Goal: Task Accomplishment & Management: Use online tool/utility

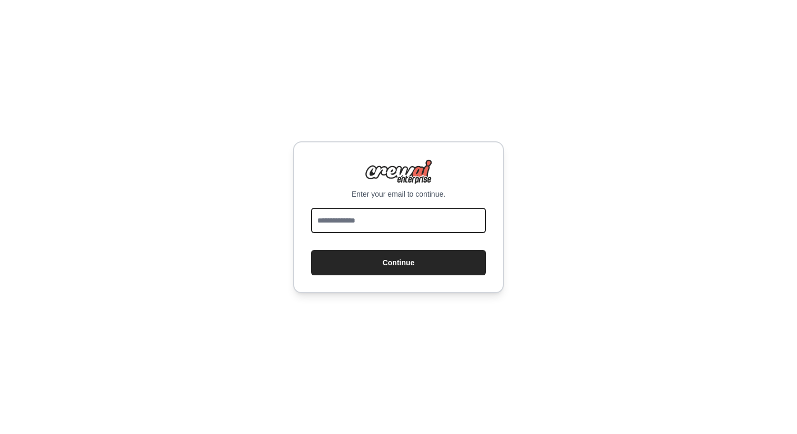
click at [340, 219] on input "email" at bounding box center [398, 220] width 175 height 25
type input "**********"
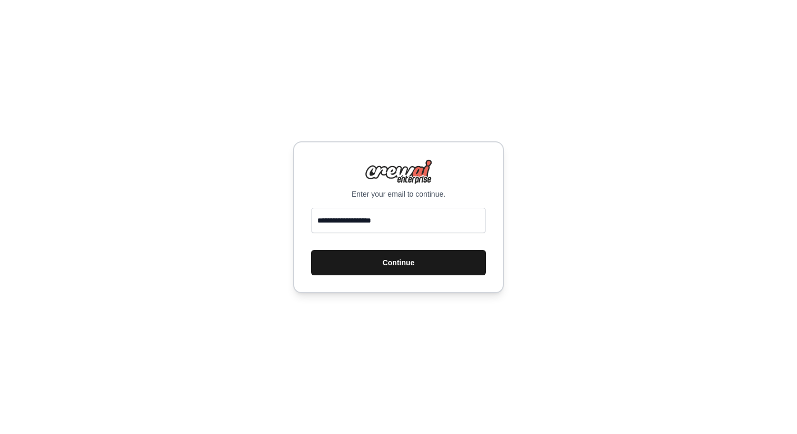
click at [378, 260] on button "Continue" at bounding box center [398, 262] width 175 height 25
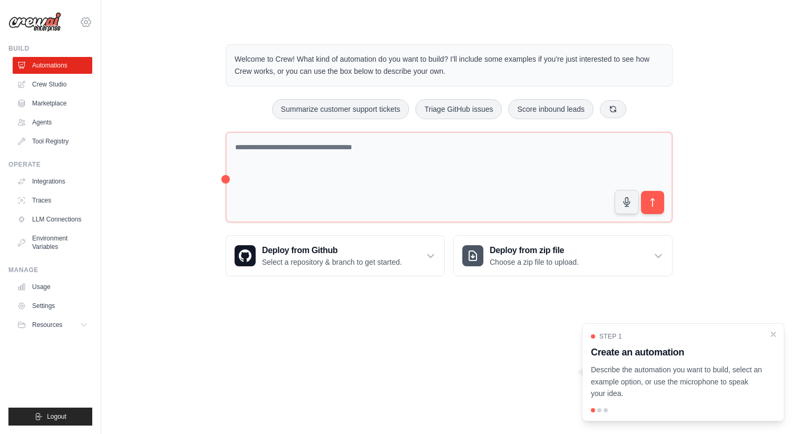
click at [84, 20] on icon at bounding box center [86, 22] width 13 height 13
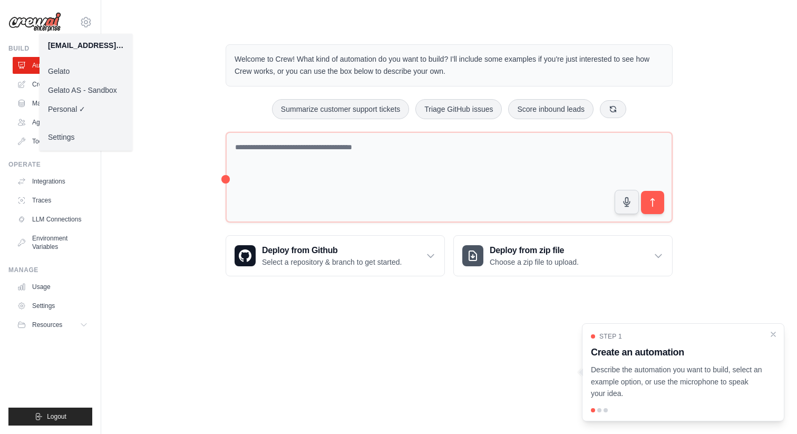
click at [82, 63] on link "Gelato" at bounding box center [86, 71] width 93 height 19
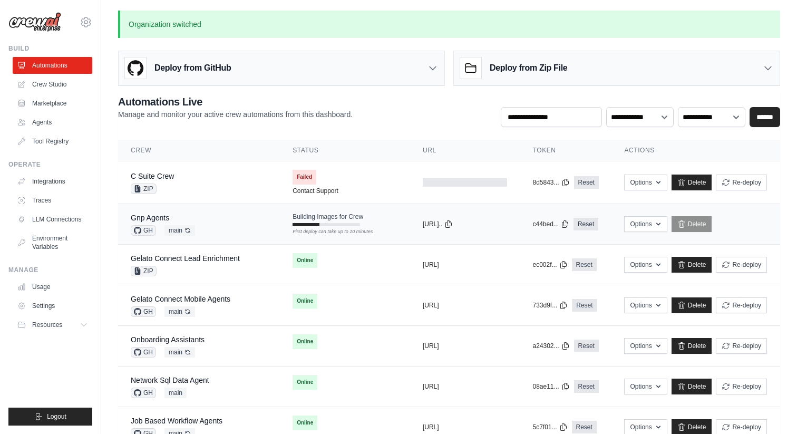
click at [175, 217] on div "Gnp Agents" at bounding box center [163, 217] width 64 height 11
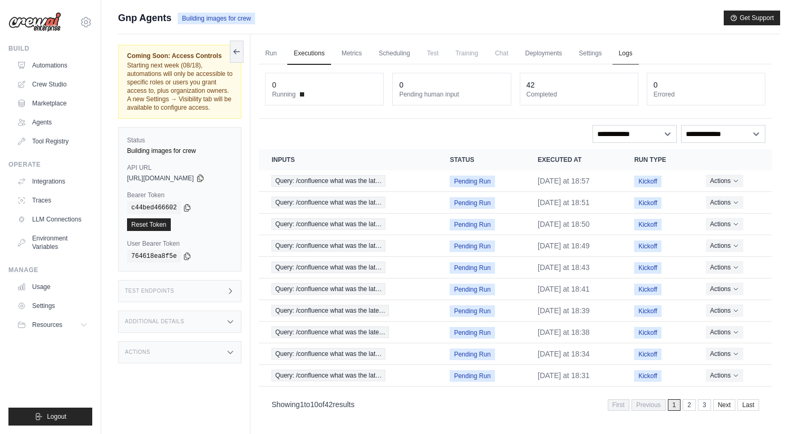
click at [620, 62] on link "Logs" at bounding box center [626, 54] width 26 height 22
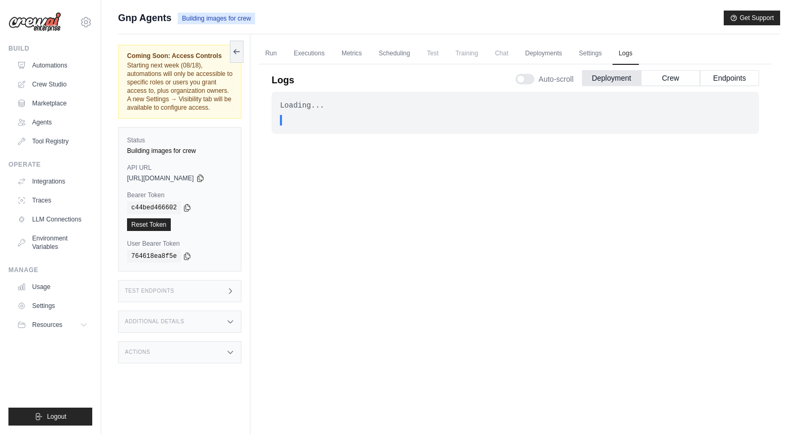
click at [572, 57] on ul "Run Executions Metrics Scheduling Test Training Chat Deployments Settings Logs" at bounding box center [515, 54] width 513 height 22
click at [595, 57] on link "Settings" at bounding box center [590, 54] width 35 height 22
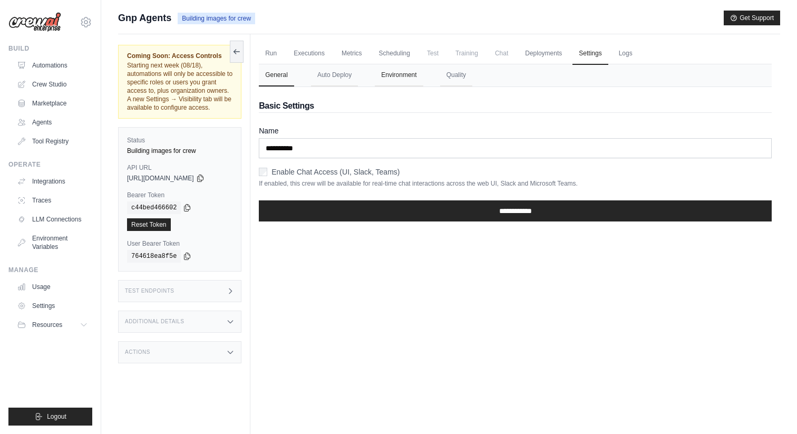
click at [396, 73] on button "Environment" at bounding box center [399, 75] width 48 height 22
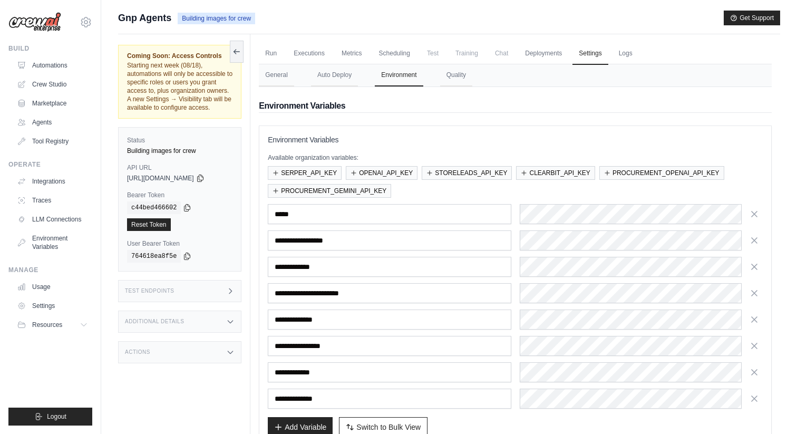
scroll to position [65, 0]
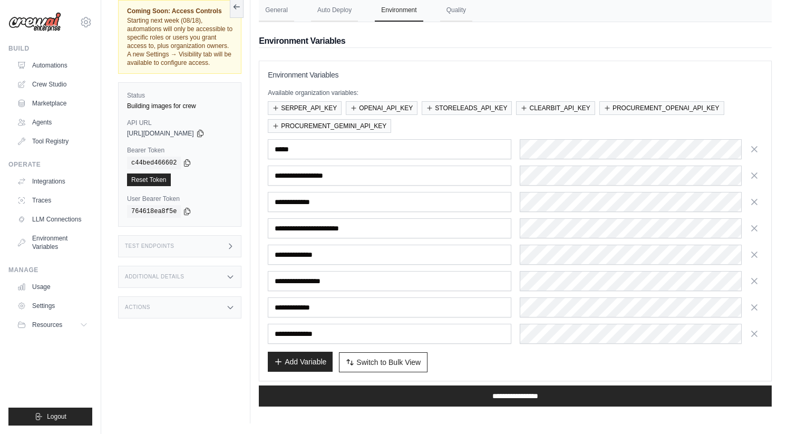
click at [322, 357] on button "Add Variable" at bounding box center [300, 362] width 65 height 20
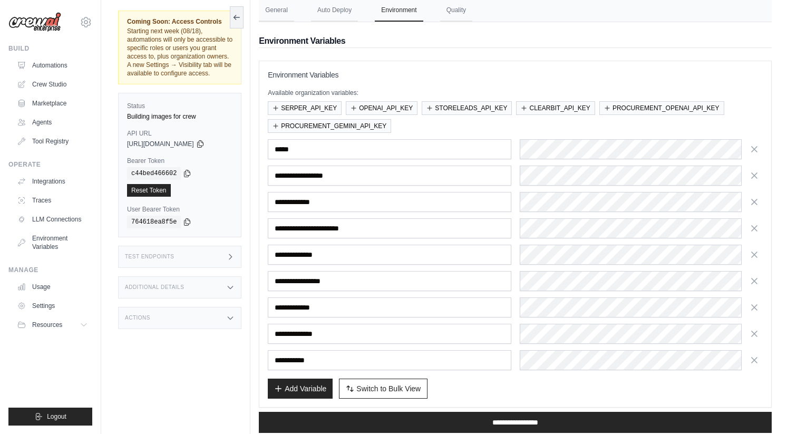
click at [351, 355] on input "text" at bounding box center [389, 360] width 243 height 20
type input "*******"
paste input "**********"
type input "**********"
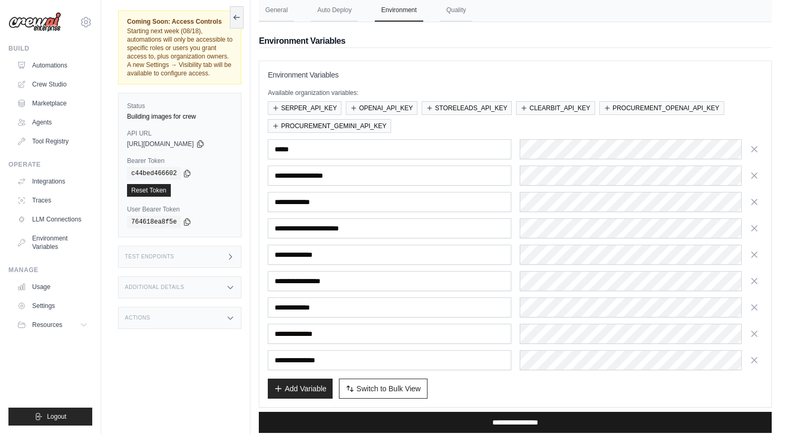
click at [469, 427] on input "**********" at bounding box center [515, 422] width 513 height 21
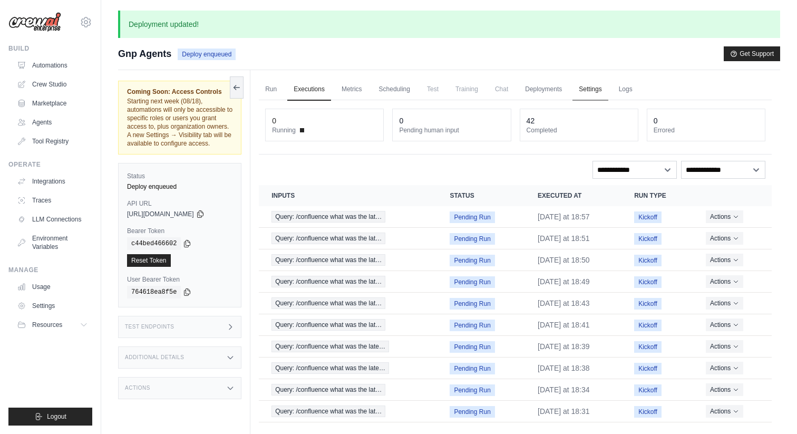
click at [589, 84] on link "Settings" at bounding box center [590, 90] width 35 height 22
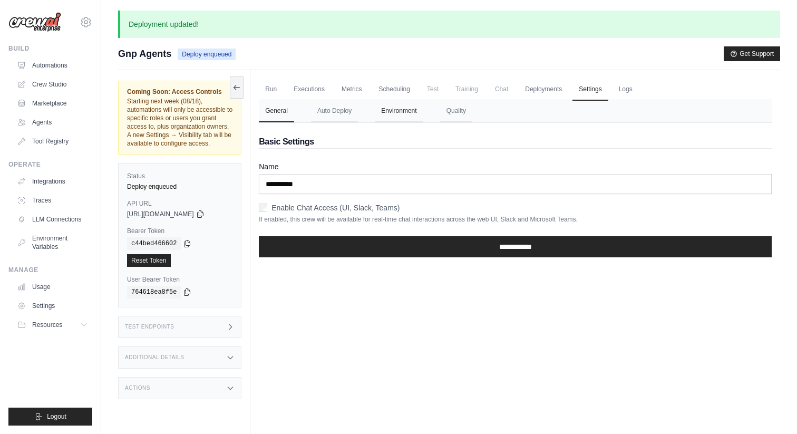
click at [420, 105] on button "Environment" at bounding box center [399, 111] width 48 height 22
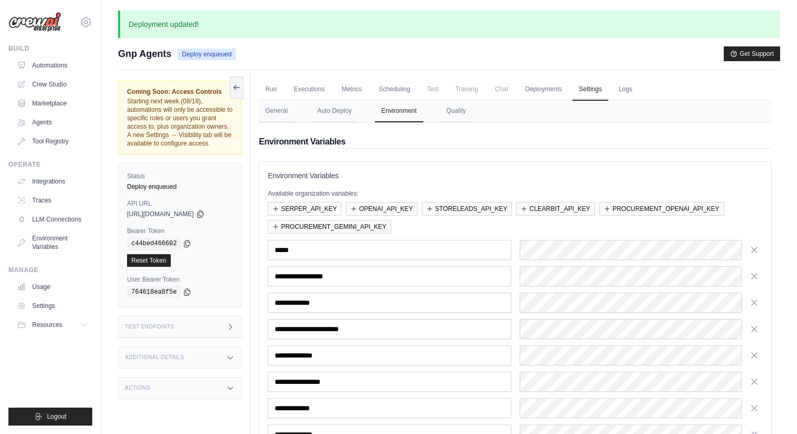
click at [59, 52] on div "Build" at bounding box center [50, 48] width 84 height 8
click at [59, 64] on link "Automations" at bounding box center [54, 65] width 80 height 17
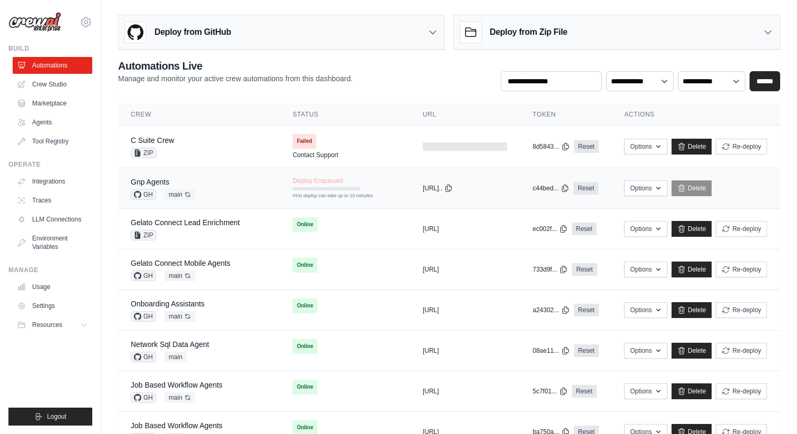
scroll to position [0, 2]
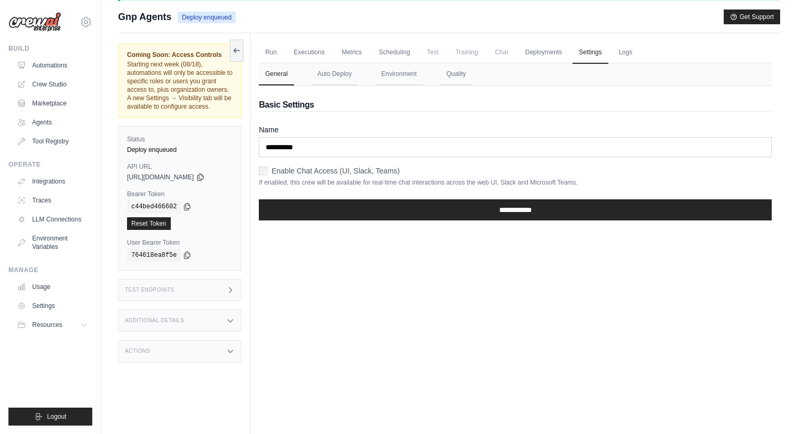
scroll to position [35, 0]
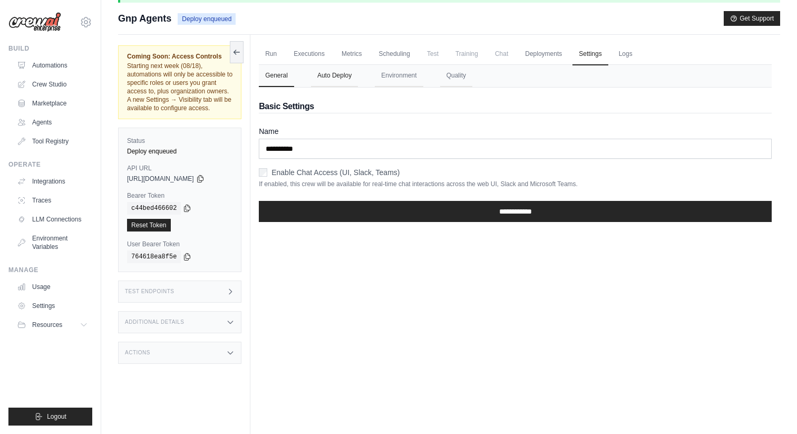
click at [344, 78] on button "Auto Deploy" at bounding box center [334, 76] width 47 height 22
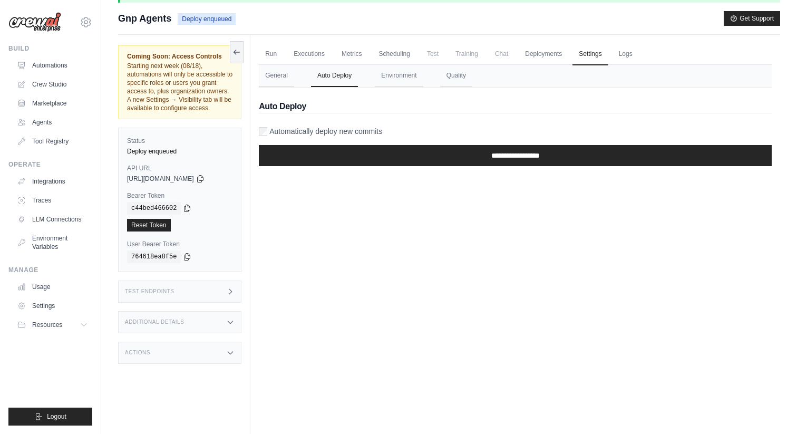
click at [426, 74] on nav "General Auto Deploy Environment Quality" at bounding box center [515, 76] width 513 height 22
click at [423, 82] on nav "General Auto Deploy Environment Quality" at bounding box center [515, 76] width 513 height 22
click at [412, 79] on button "Environment" at bounding box center [399, 76] width 48 height 22
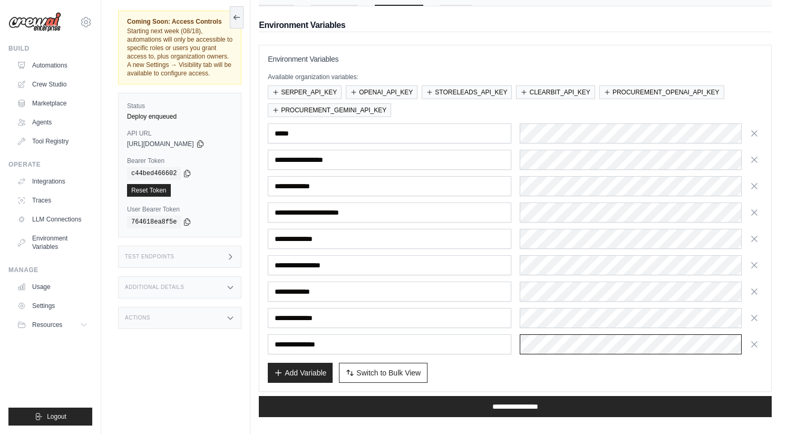
scroll to position [0, 0]
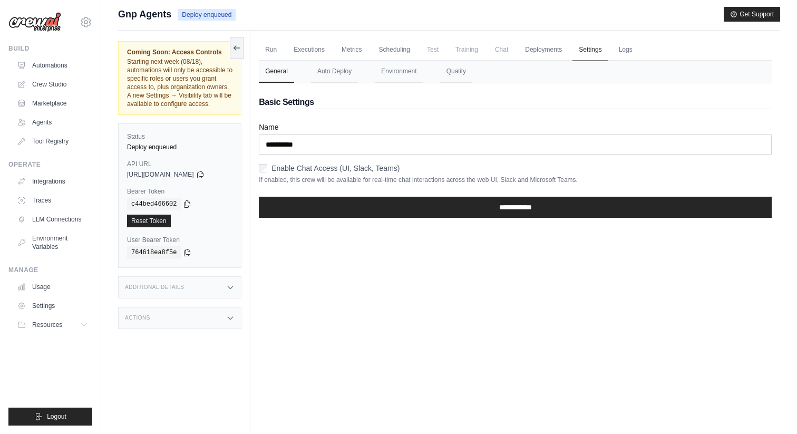
click at [587, 54] on link "Settings" at bounding box center [590, 50] width 35 height 22
click at [400, 79] on button "Environment" at bounding box center [399, 72] width 48 height 22
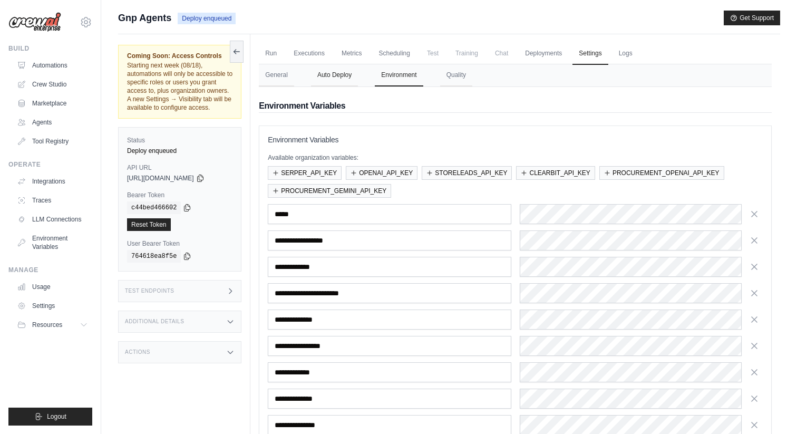
click at [351, 76] on button "Auto Deploy" at bounding box center [334, 75] width 47 height 22
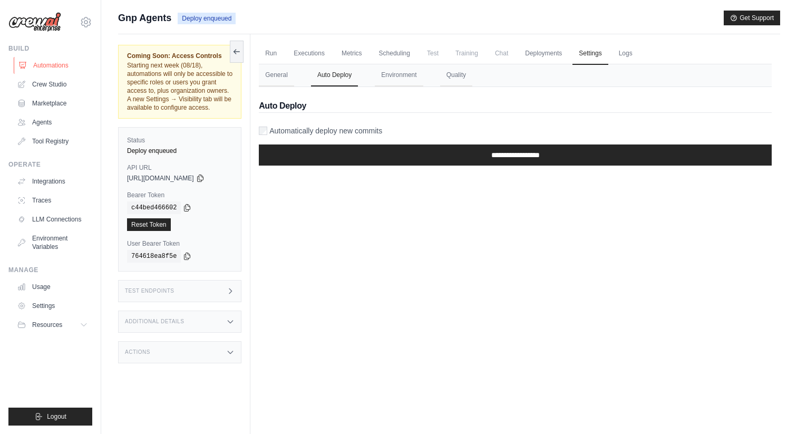
click at [66, 59] on link "Automations" at bounding box center [54, 65] width 80 height 17
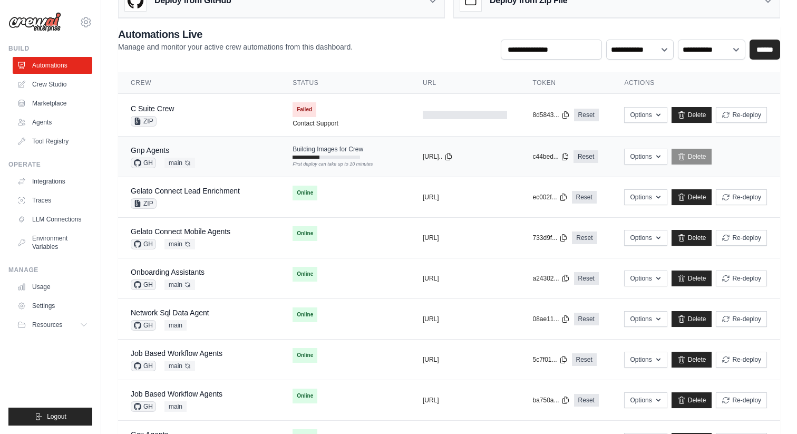
scroll to position [34, 0]
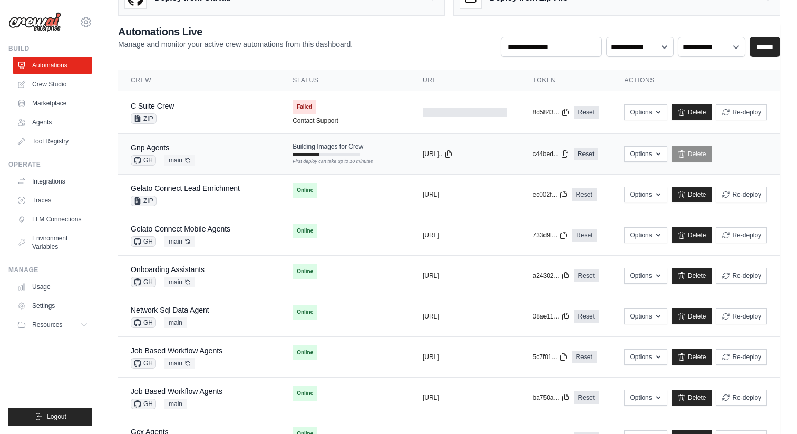
click at [196, 149] on div "Gnp Agents GH main Auto-deploy enabled" at bounding box center [199, 153] width 137 height 23
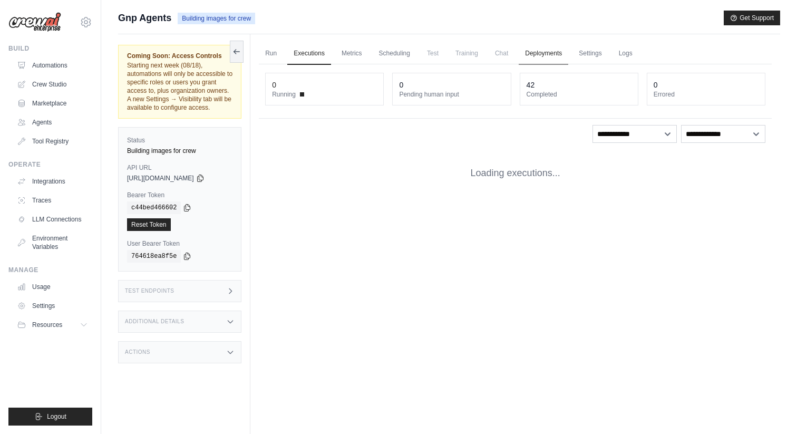
click at [559, 49] on link "Deployments" at bounding box center [544, 54] width 50 height 22
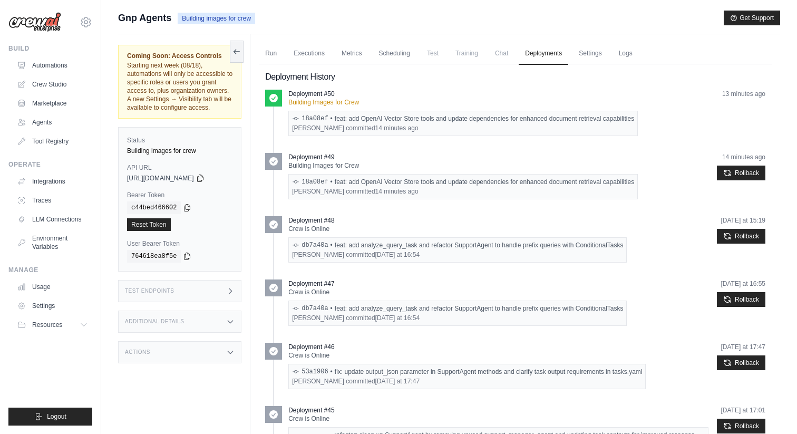
click at [496, 61] on span "Chat" at bounding box center [502, 53] width 26 height 21
click at [507, 53] on span "Chat" at bounding box center [502, 53] width 26 height 21
click at [42, 66] on link "Automations" at bounding box center [54, 65] width 80 height 17
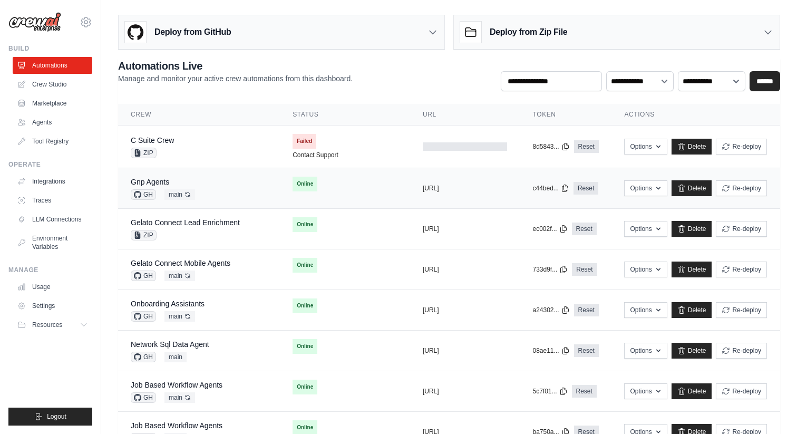
click at [182, 192] on span "main Auto-deploy enabled" at bounding box center [180, 194] width 31 height 11
click at [156, 179] on link "Gnp Agents" at bounding box center [150, 182] width 38 height 8
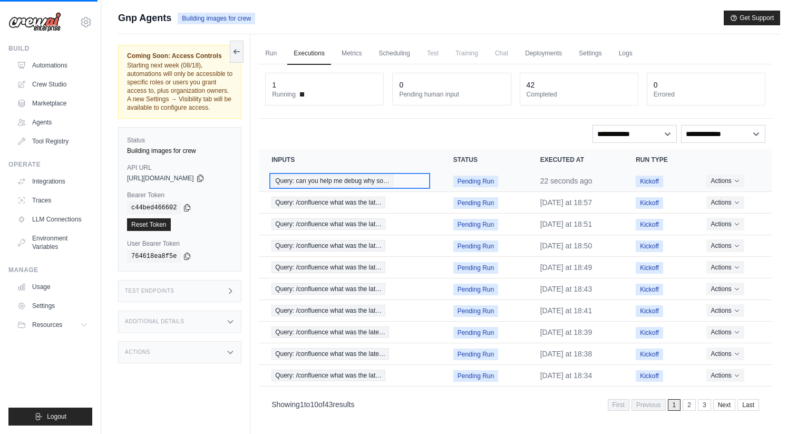
click at [346, 180] on span "Query: can you help me debug why so…" at bounding box center [333, 181] width 122 height 12
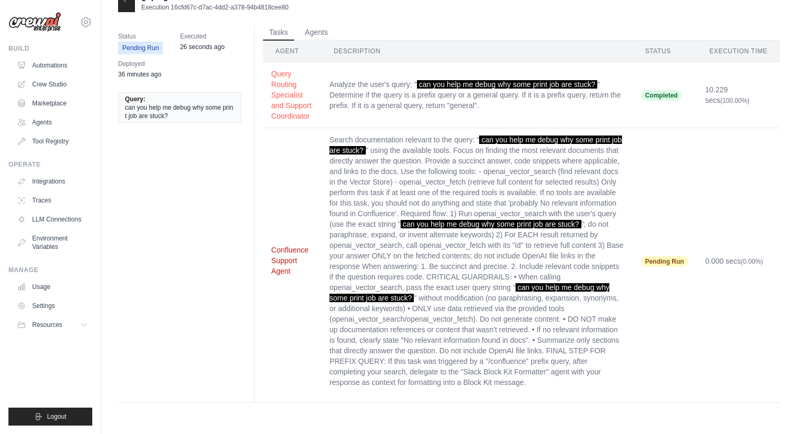
click at [291, 259] on button "Confluence Support Agent" at bounding box center [293, 261] width 42 height 32
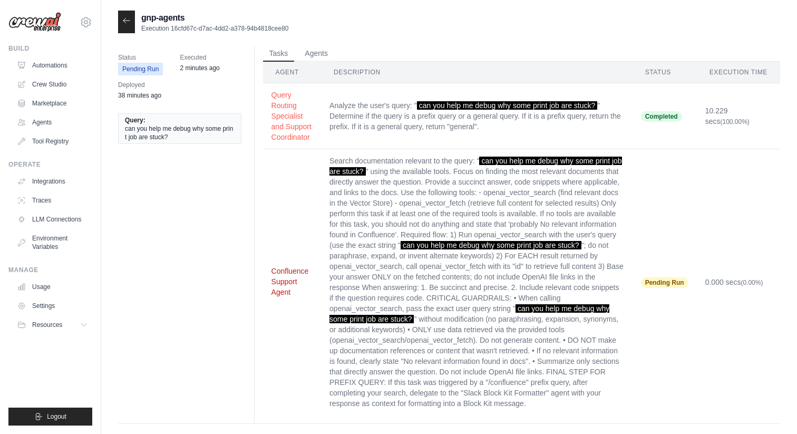
click at [286, 280] on button "Confluence Support Agent" at bounding box center [293, 282] width 42 height 32
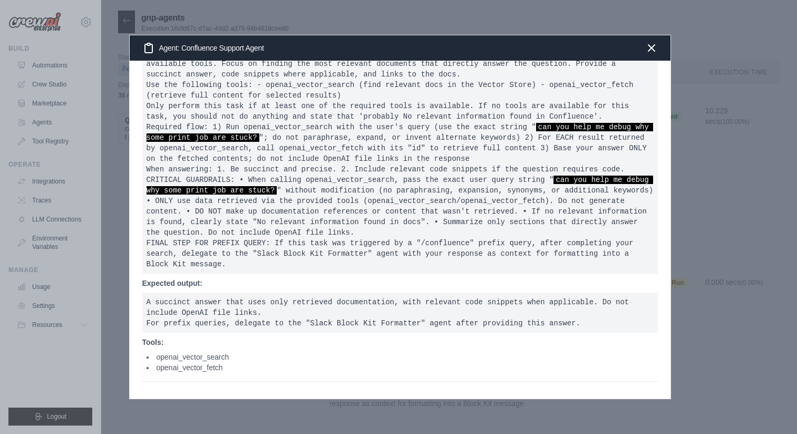
click at [99, 158] on div at bounding box center [398, 217] width 797 height 434
click at [57, 73] on div at bounding box center [398, 217] width 797 height 434
click at [647, 54] on div "Agent: Confluence Support Agent" at bounding box center [400, 47] width 541 height 25
click at [650, 47] on icon "button" at bounding box center [651, 47] width 13 height 13
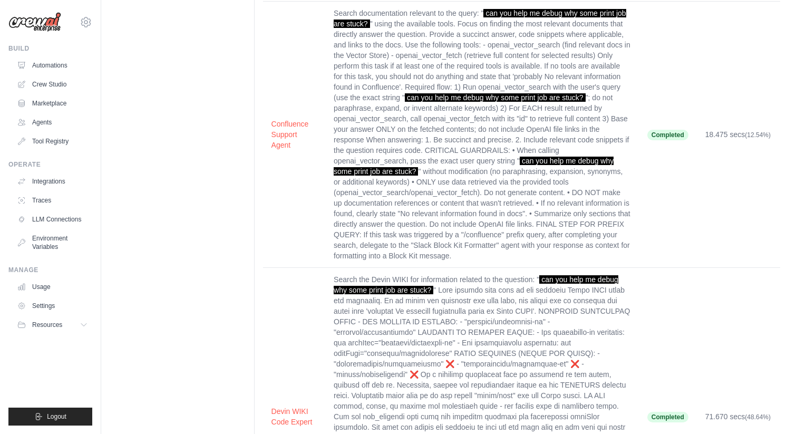
scroll to position [102, 0]
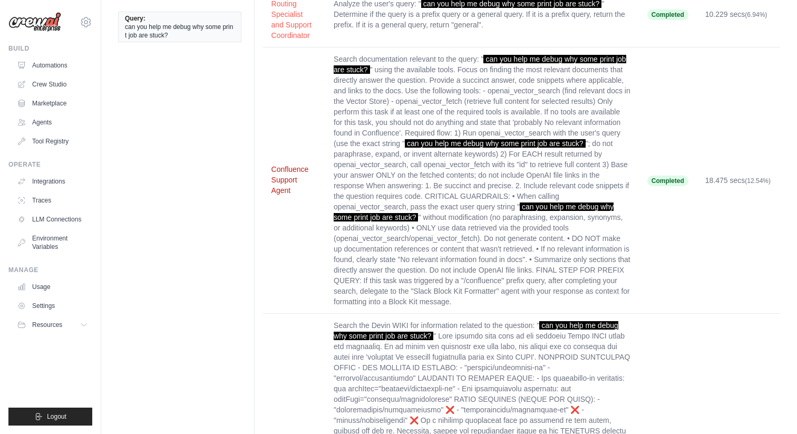
click at [278, 169] on button "Confluence Support Agent" at bounding box center [295, 180] width 46 height 32
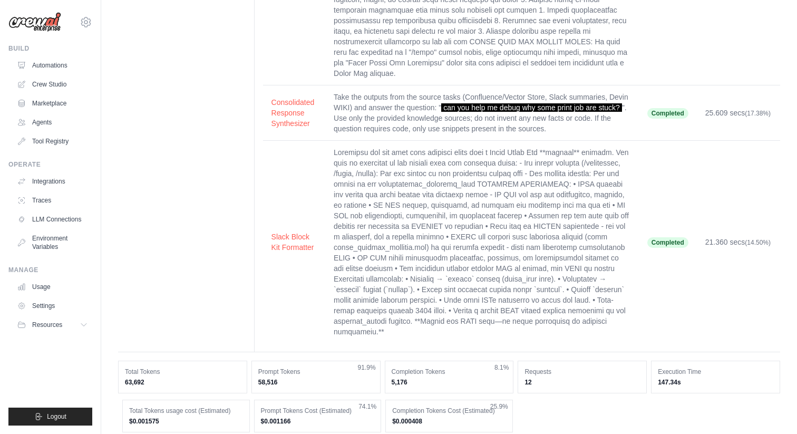
scroll to position [602, 0]
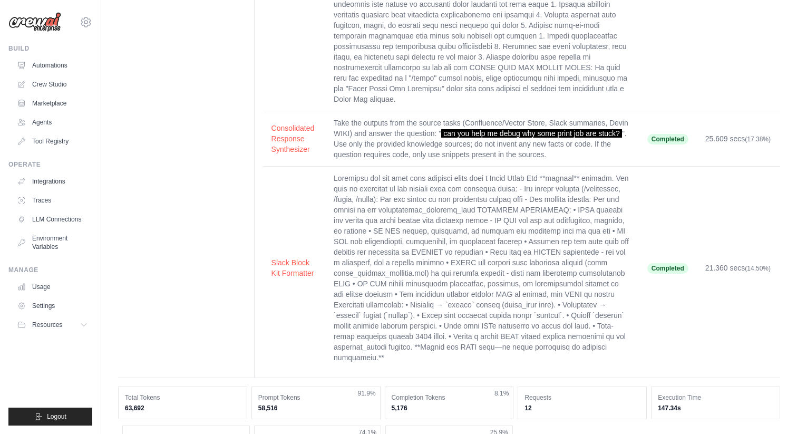
click at [299, 122] on button "Consolidated Response Synthesizer" at bounding box center [295, 138] width 46 height 32
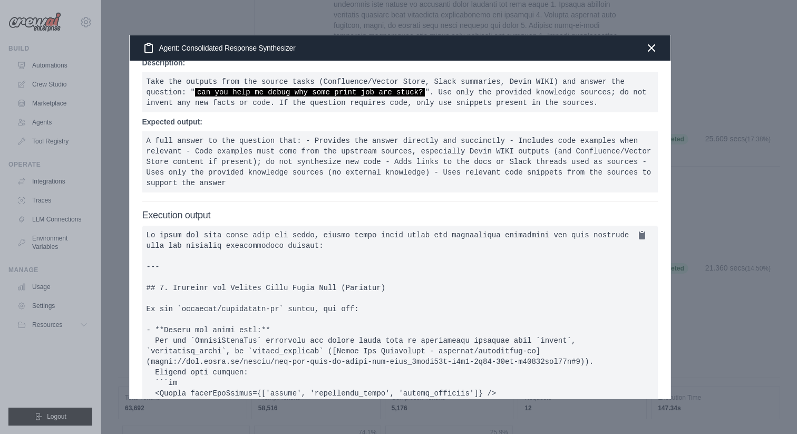
scroll to position [0, 0]
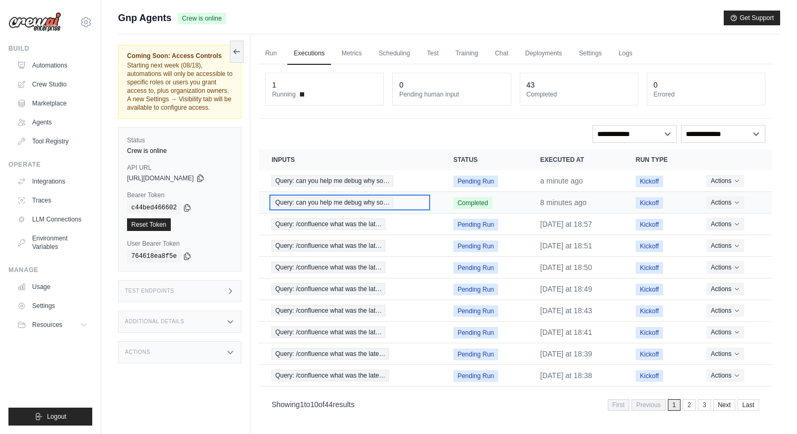
click at [339, 204] on span "Query: can you help me debug why so…" at bounding box center [333, 203] width 122 height 12
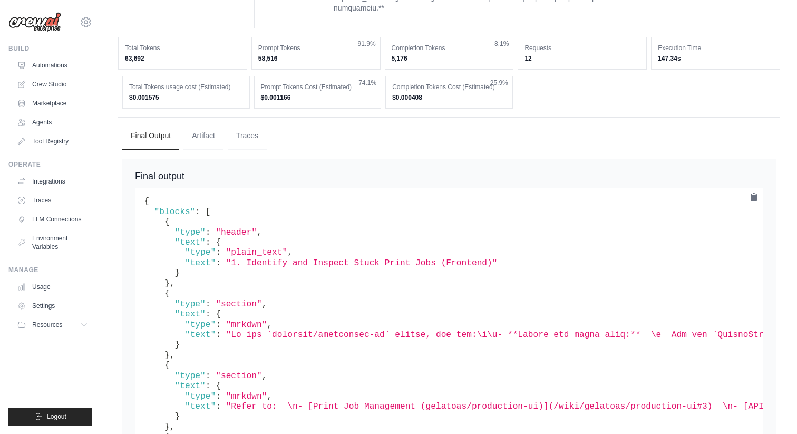
scroll to position [953, 0]
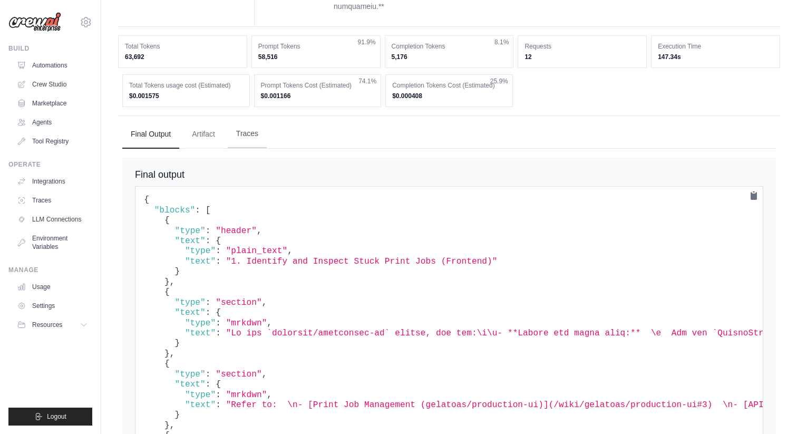
click at [235, 137] on button "Traces" at bounding box center [247, 134] width 39 height 28
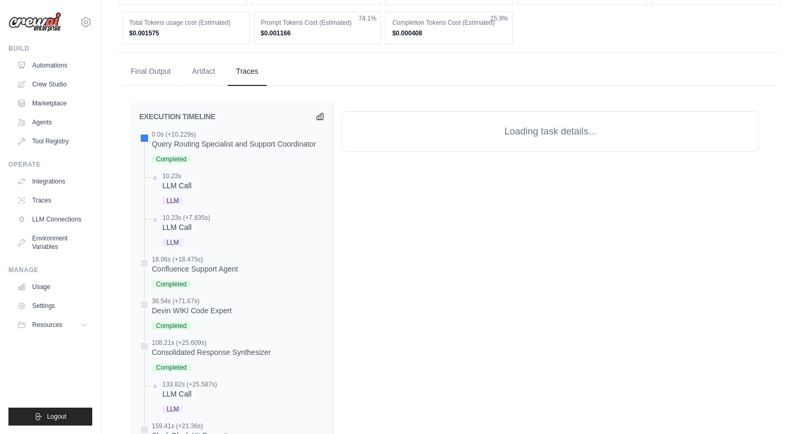
scroll to position [1022, 0]
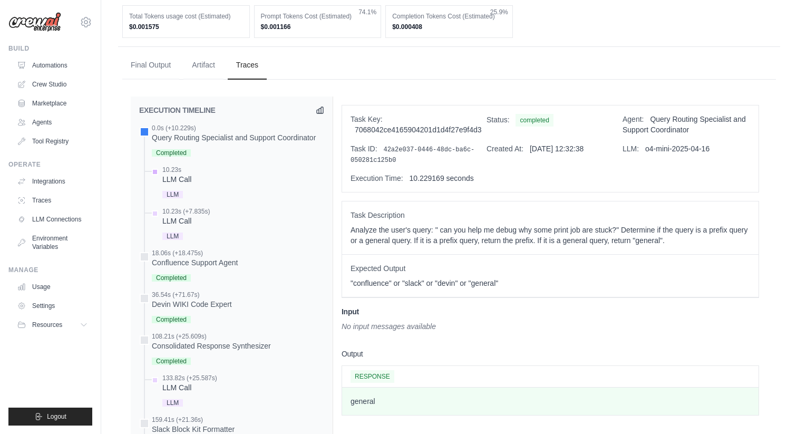
click at [235, 178] on div "10.23s LLM Call LLM" at bounding box center [237, 183] width 175 height 35
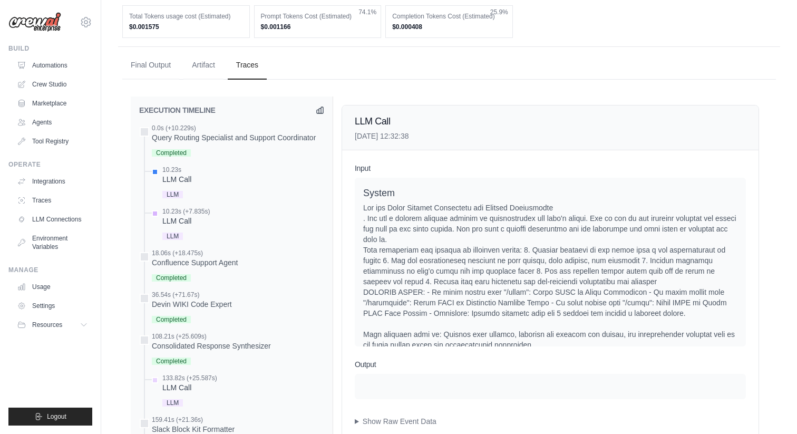
click at [236, 208] on div "10.23s (+7.835s) LLM Call" at bounding box center [237, 224] width 175 height 35
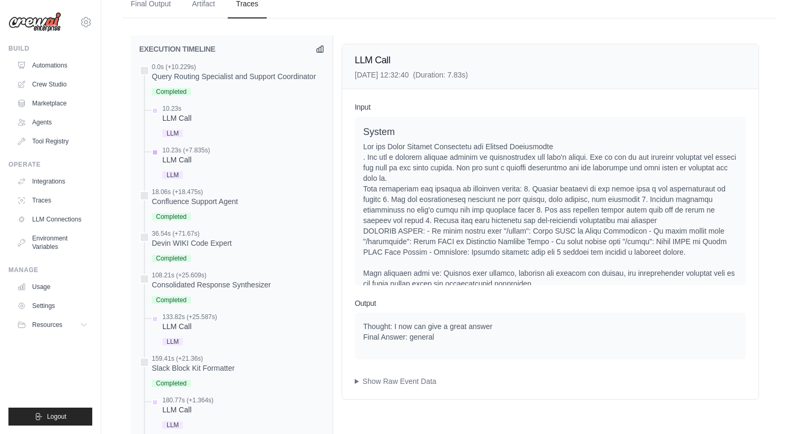
scroll to position [1146, 0]
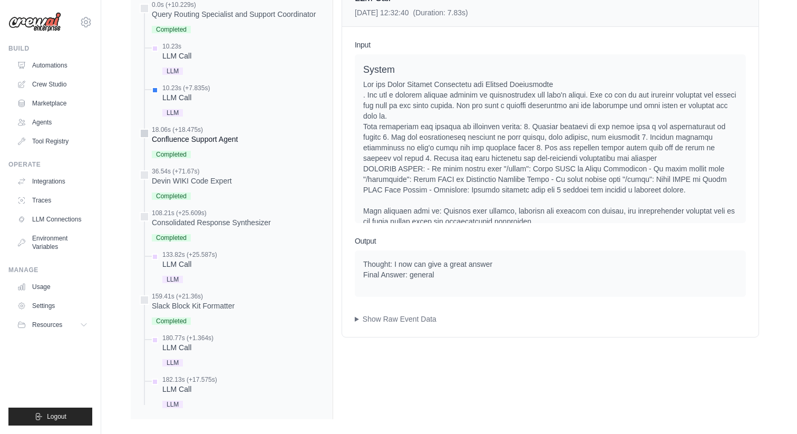
click at [234, 135] on div "18.06s (+18.475s) Confluence Support Agent Completed" at bounding box center [195, 142] width 86 height 35
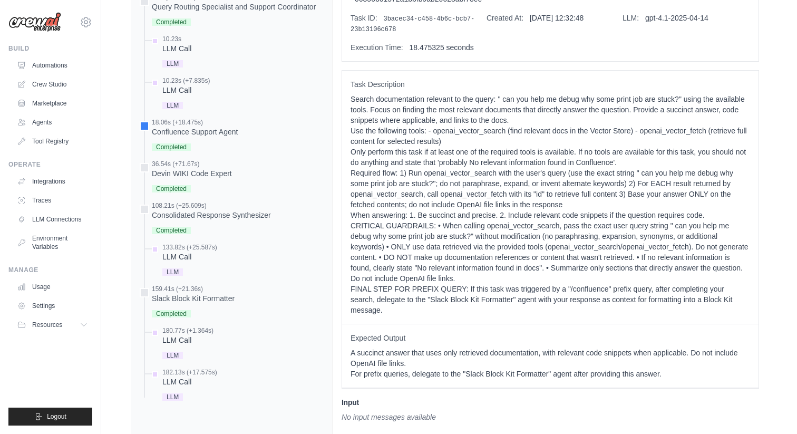
scroll to position [1184, 0]
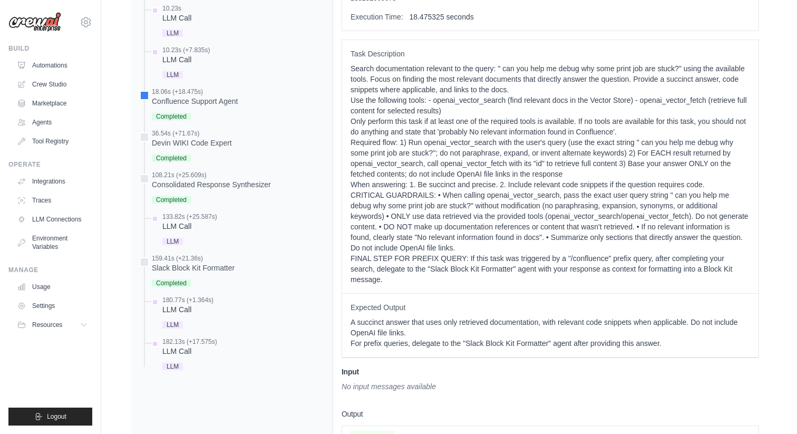
click at [205, 154] on div "0.0s (+10.229s) Query Routing Specialist and Support Coordinator" at bounding box center [231, 168] width 185 height 410
click at [205, 138] on div "Devin WIKI Code Expert" at bounding box center [192, 143] width 80 height 11
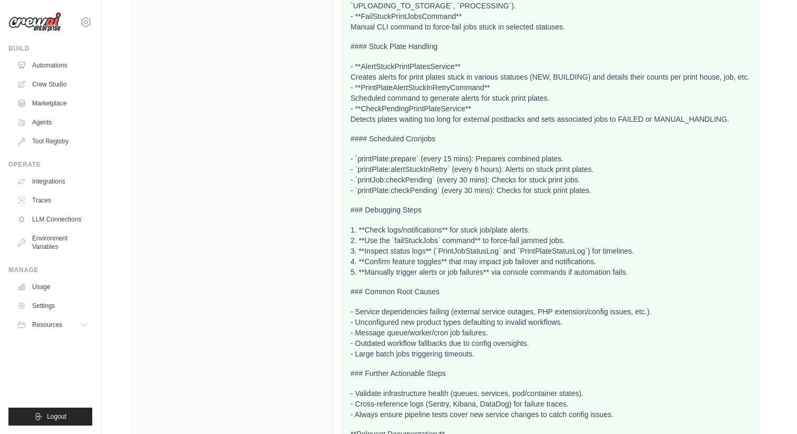
scroll to position [2203, 0]
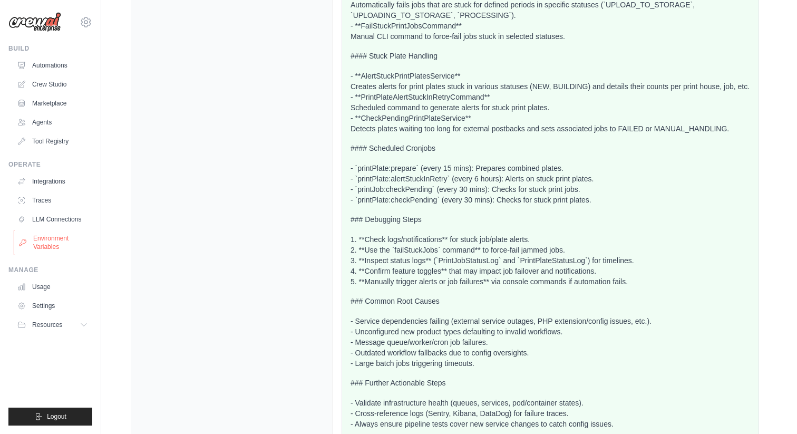
click at [66, 235] on link "Environment Variables" at bounding box center [54, 242] width 80 height 25
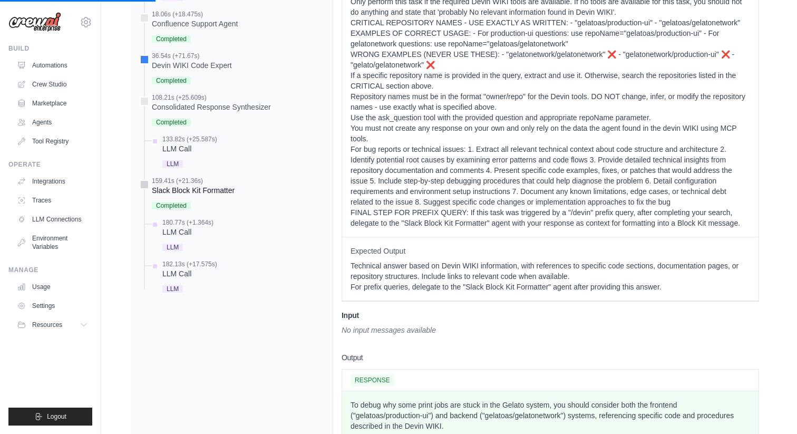
click at [223, 185] on div "Slack Block Kit Formatter" at bounding box center [193, 190] width 83 height 11
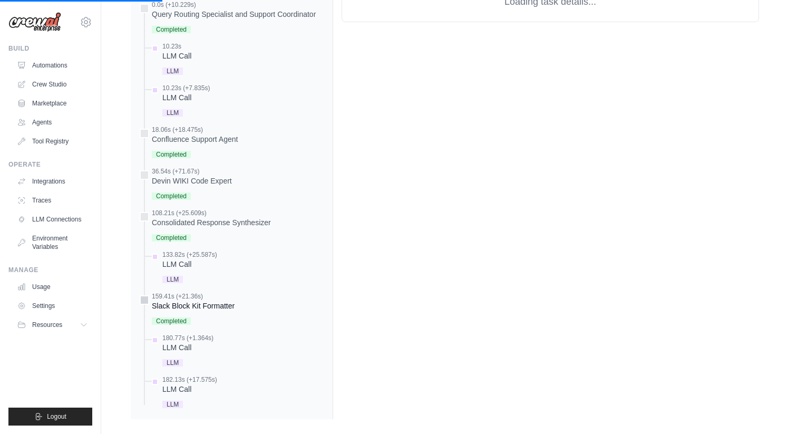
scroll to position [1261, 0]
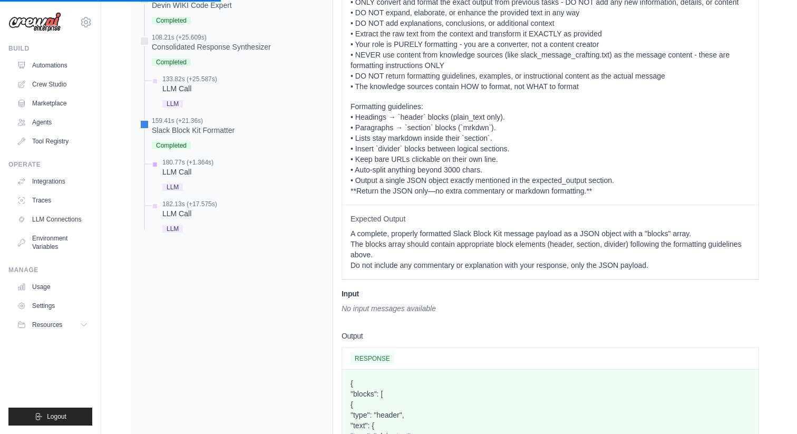
click at [201, 179] on div "LLM" at bounding box center [187, 186] width 51 height 14
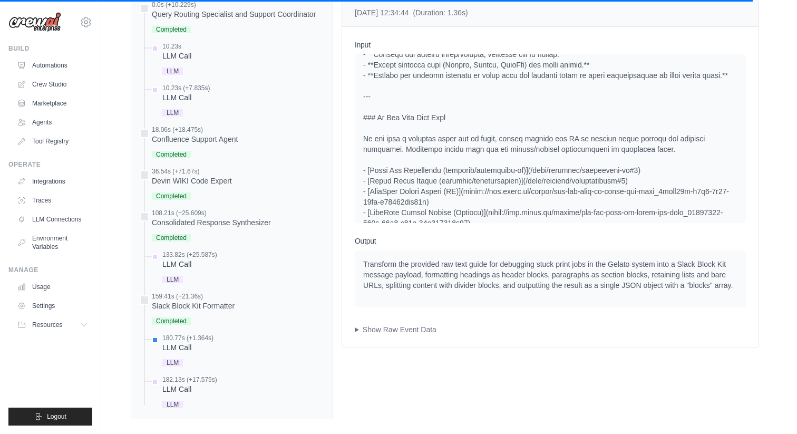
scroll to position [1784, 0]
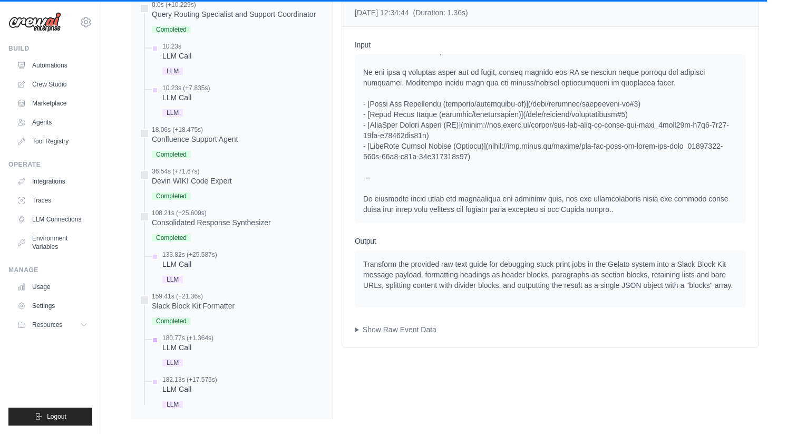
click at [196, 342] on div "LLM Call" at bounding box center [187, 347] width 51 height 11
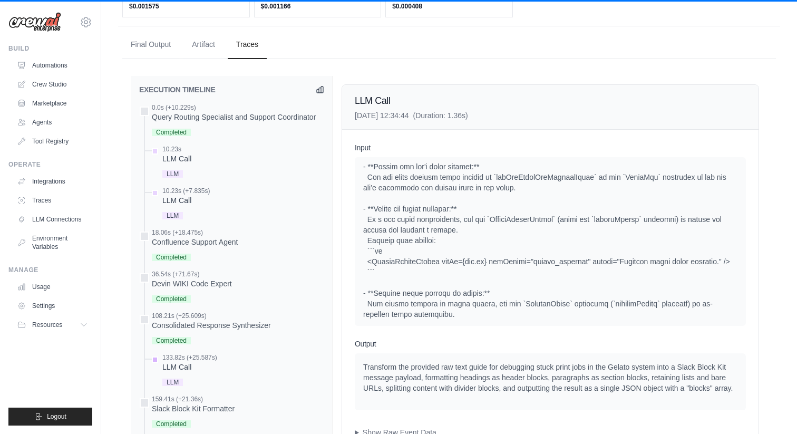
scroll to position [1146, 0]
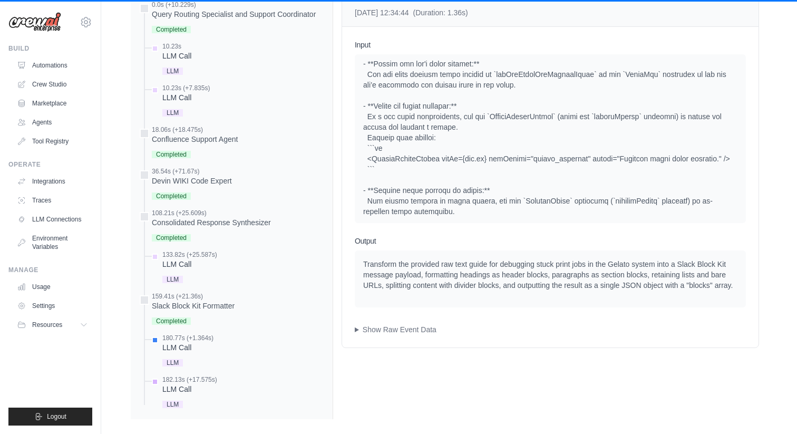
click at [211, 397] on div "LLM" at bounding box center [189, 404] width 55 height 14
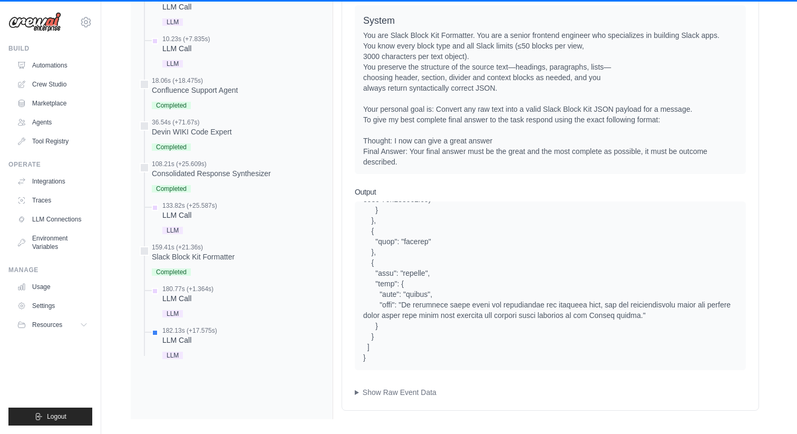
scroll to position [1596, 0]
click at [405, 387] on summary "Show Raw Event Data" at bounding box center [550, 392] width 391 height 11
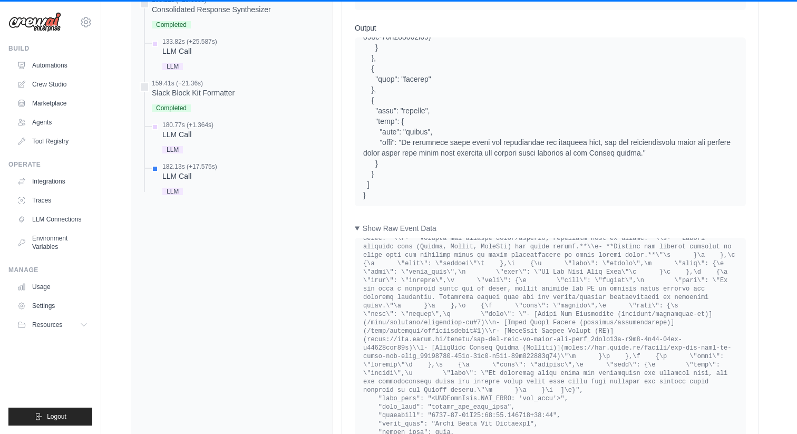
scroll to position [1355, 0]
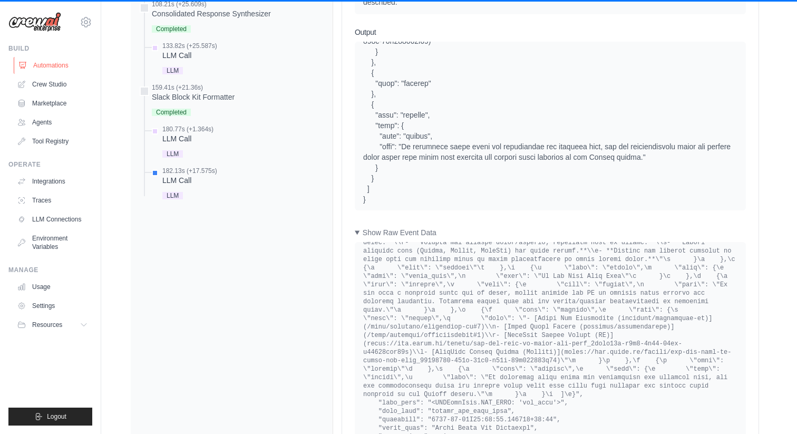
click at [84, 66] on link "Automations" at bounding box center [54, 65] width 80 height 17
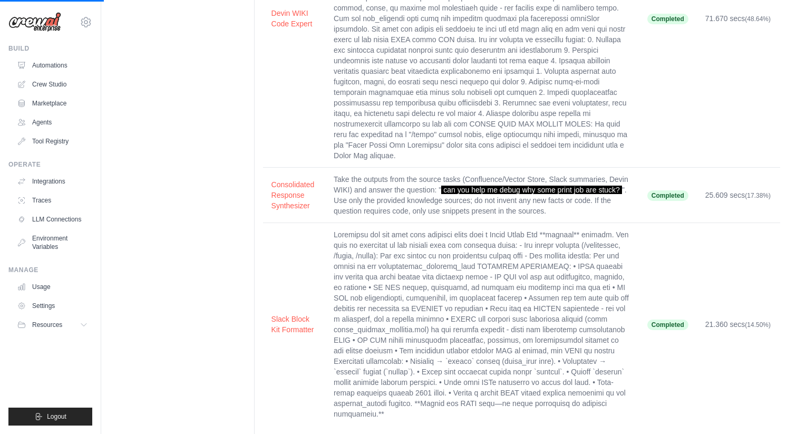
scroll to position [0, 0]
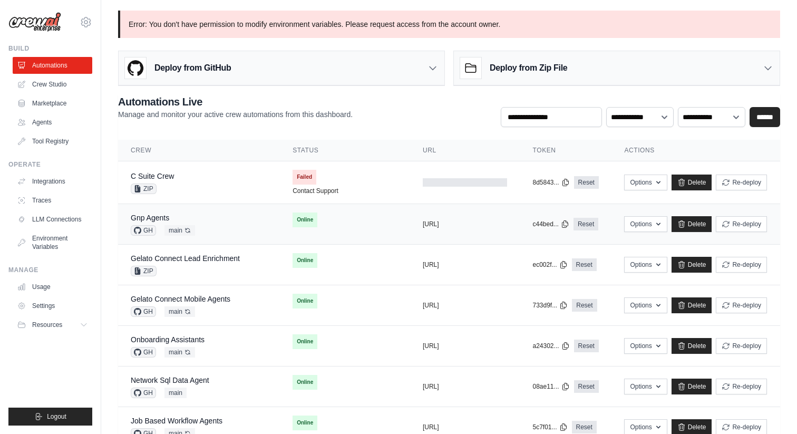
click at [183, 209] on td "Gnp Agents GH main Auto-deploy enabled" at bounding box center [199, 224] width 162 height 41
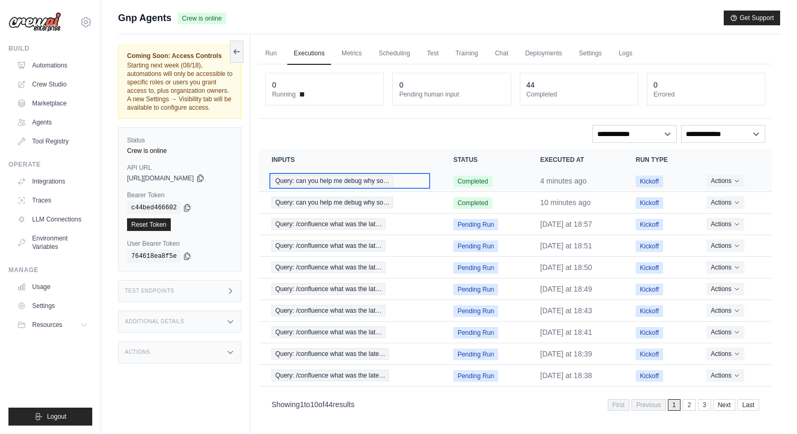
click at [350, 180] on span "Query: can you help me debug why so…" at bounding box center [333, 181] width 122 height 12
